Goal: Task Accomplishment & Management: Manage account settings

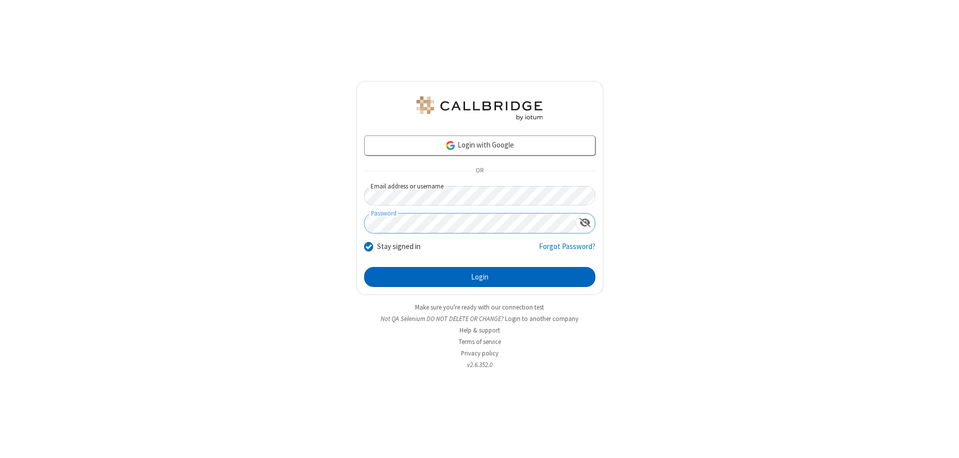
click at [480, 277] on button "Login" at bounding box center [479, 277] width 231 height 20
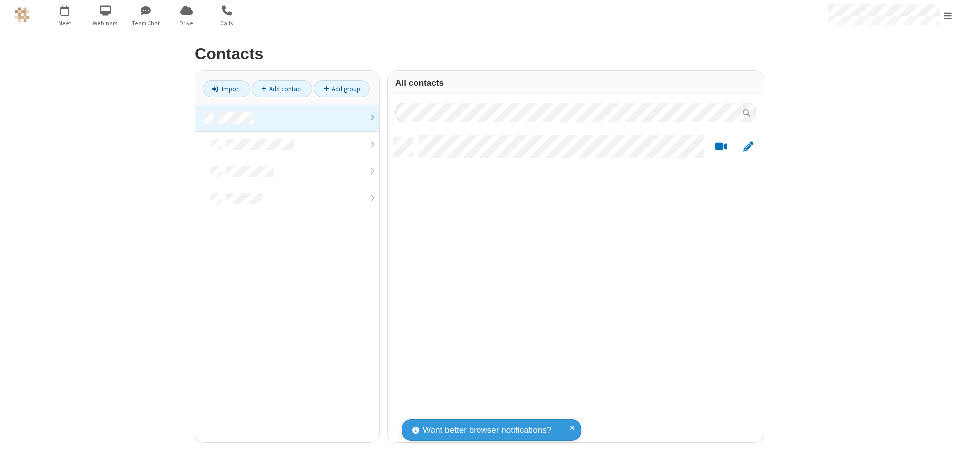
click at [287, 118] on link at bounding box center [287, 118] width 184 height 27
click at [282, 89] on link "Add contact" at bounding box center [282, 88] width 60 height 17
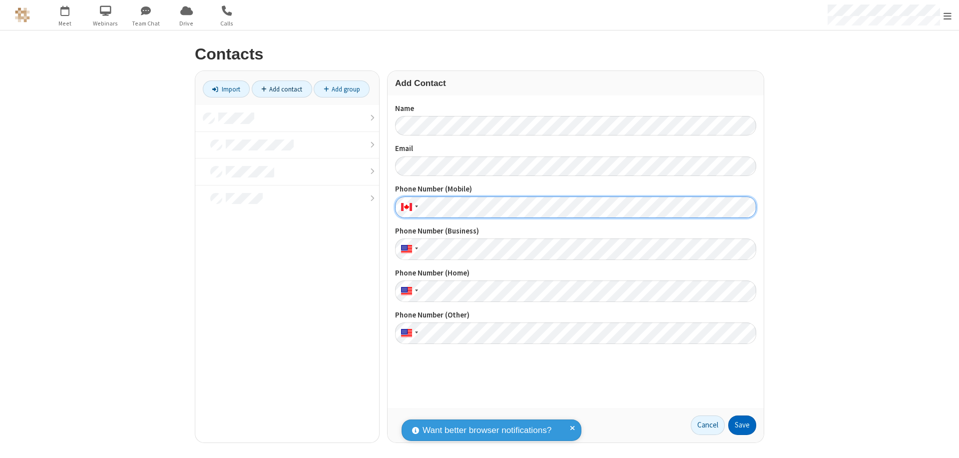
click at [742, 425] on button "Save" at bounding box center [742, 425] width 28 height 20
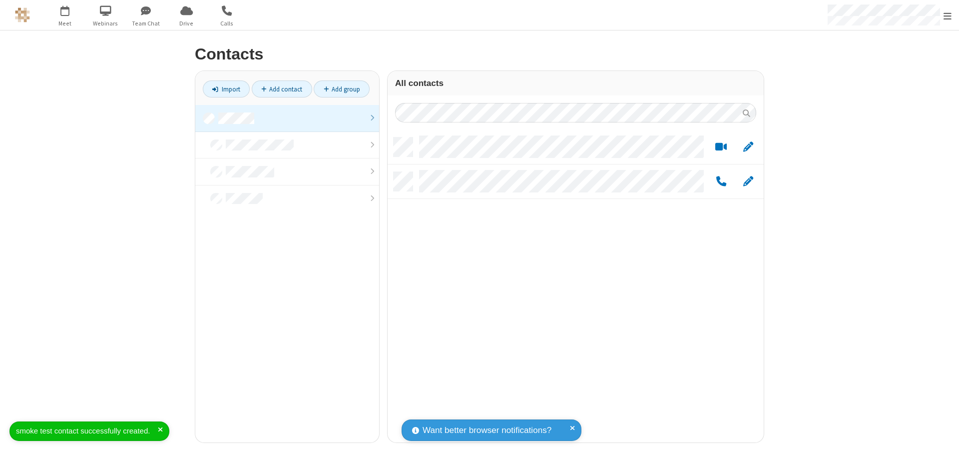
scroll to position [305, 369]
click at [282, 89] on link "Add contact" at bounding box center [282, 88] width 60 height 17
